Goal: Task Accomplishment & Management: Manage account settings

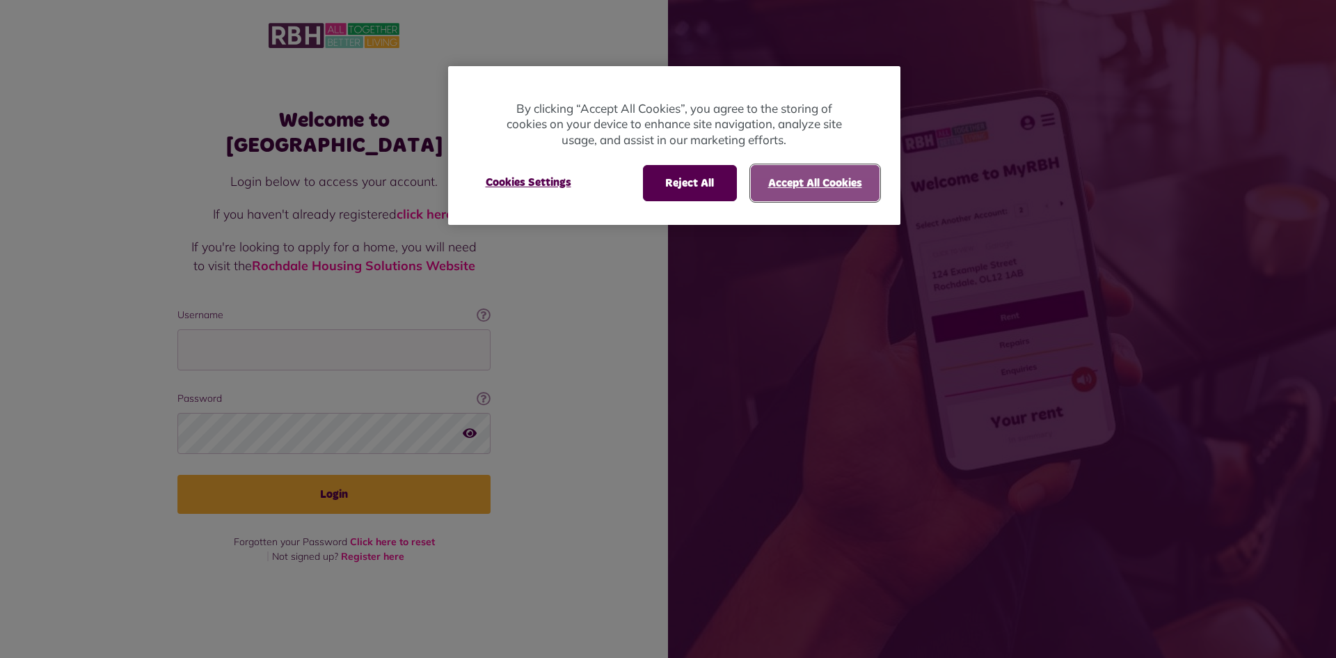
click at [796, 186] on button "Accept All Cookies" at bounding box center [815, 183] width 129 height 36
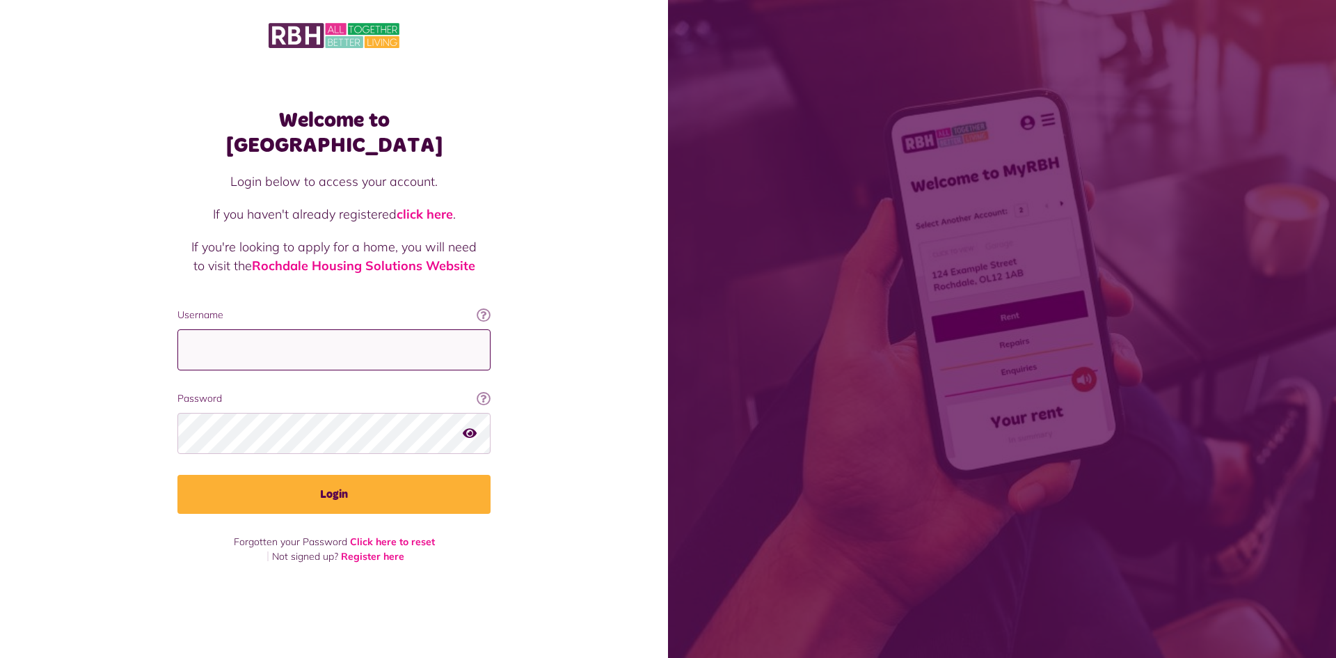
click at [224, 338] on input "Username" at bounding box center [333, 349] width 313 height 41
type input "*"
type input "**********"
click at [475, 427] on icon "button" at bounding box center [470, 433] width 14 height 13
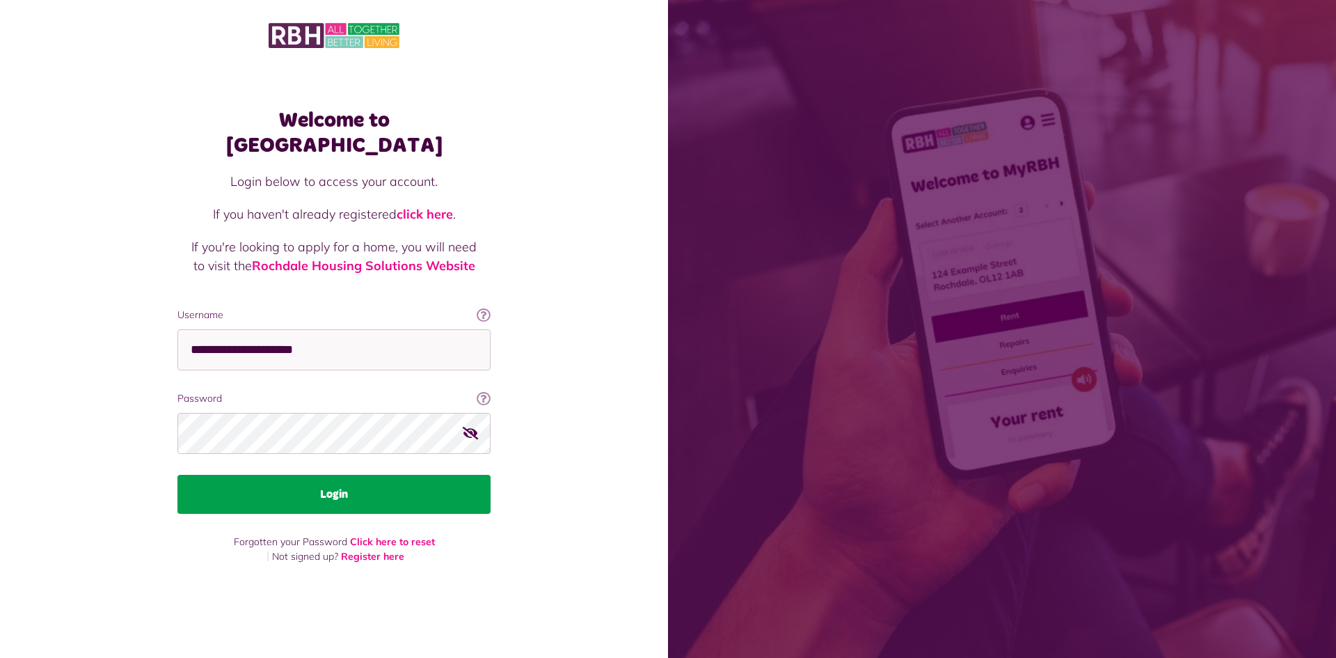
click at [349, 482] on button "Login" at bounding box center [333, 494] width 313 height 39
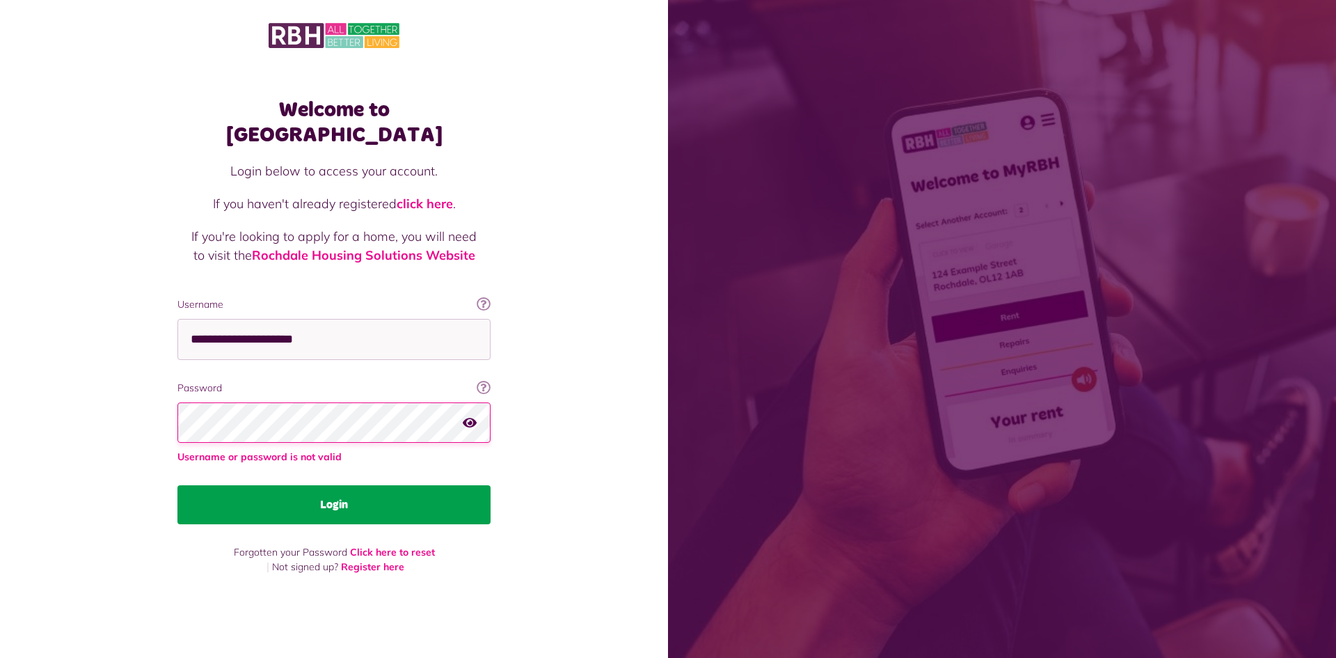
click at [340, 493] on button "Login" at bounding box center [333, 504] width 313 height 39
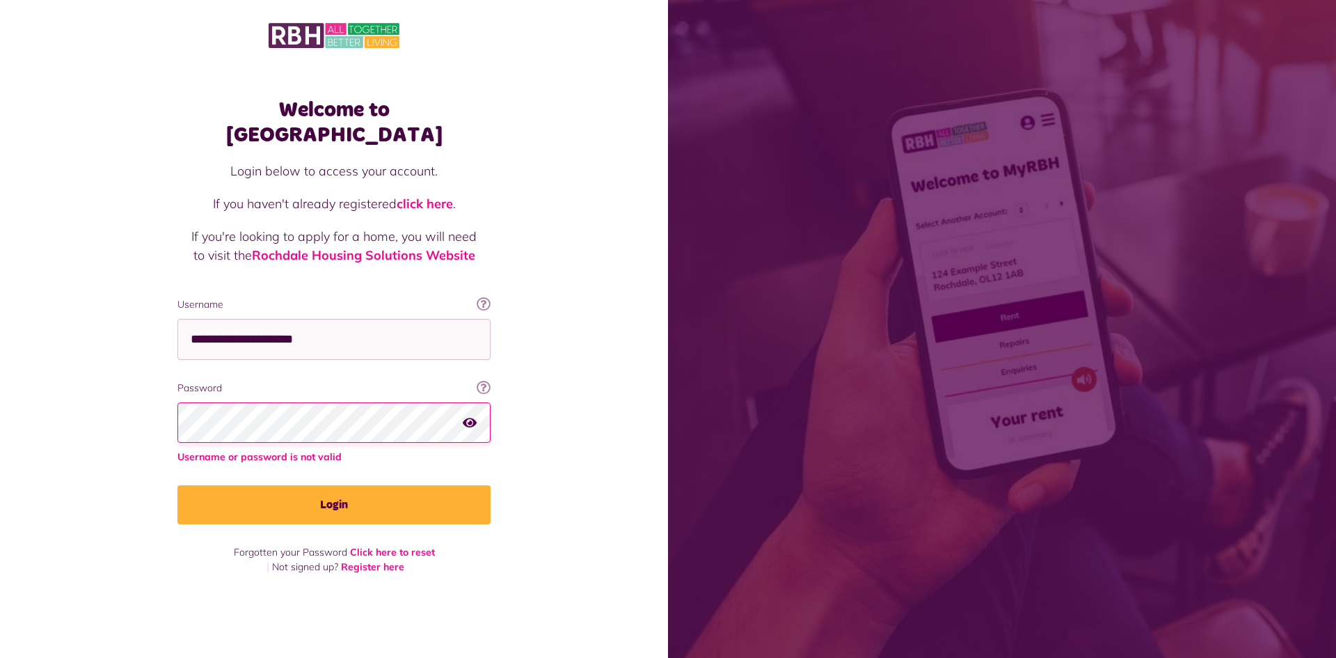
click at [463, 411] on div at bounding box center [333, 422] width 313 height 41
click at [473, 413] on button "button" at bounding box center [470, 422] width 14 height 19
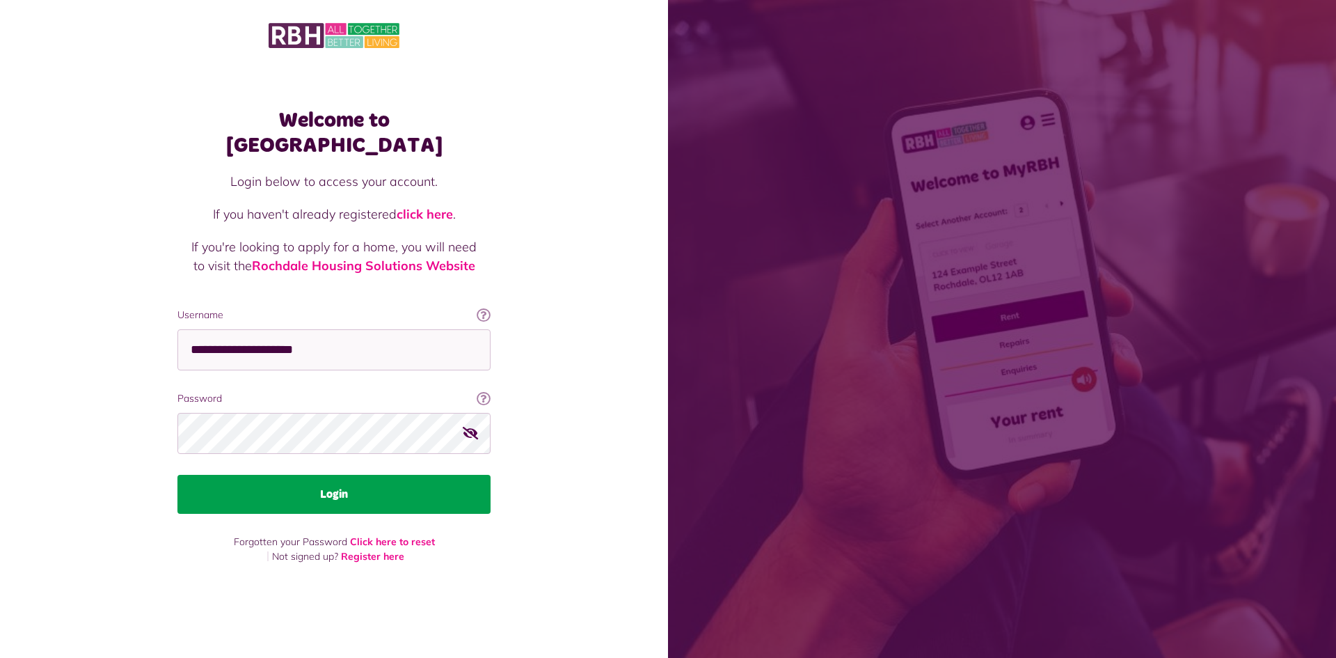
click at [344, 475] on button "Login" at bounding box center [333, 494] width 313 height 39
